Goal: Transaction & Acquisition: Obtain resource

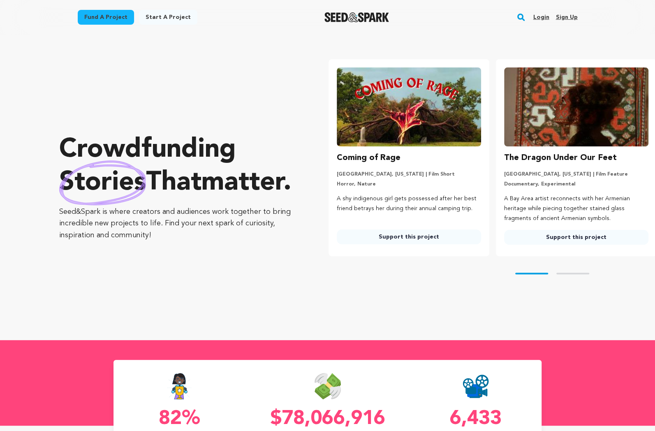
click at [117, 14] on link "Fund a project" at bounding box center [106, 17] width 56 height 15
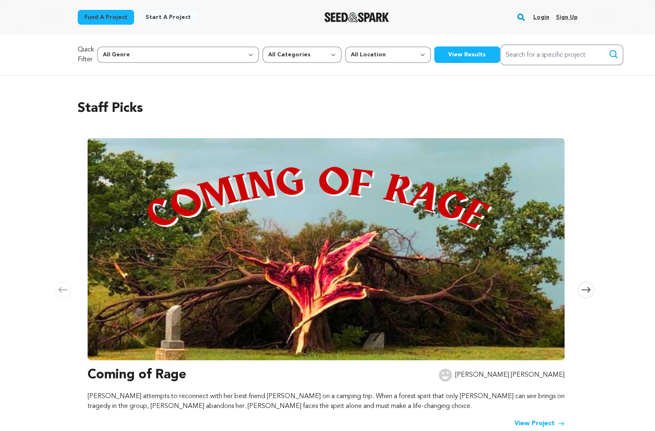
click at [434, 54] on button "View Results" at bounding box center [467, 54] width 66 height 16
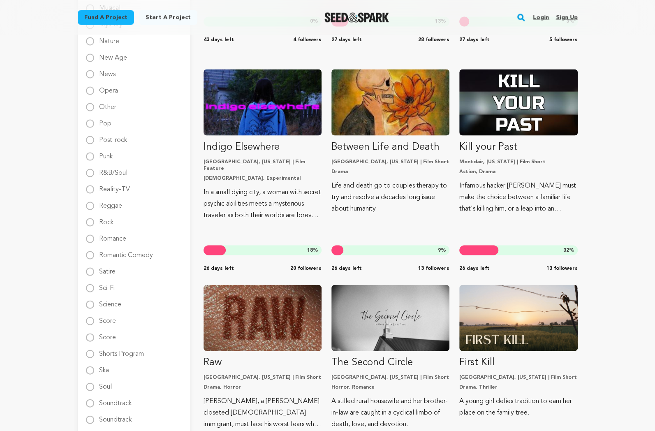
scroll to position [1109, 0]
